Goal: Navigation & Orientation: Find specific page/section

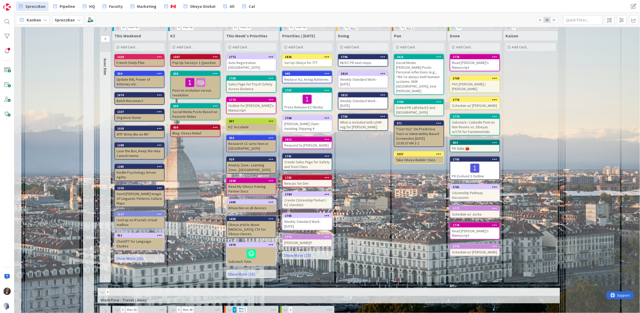
scroll to position [276, 6]
